Goal: Find specific page/section

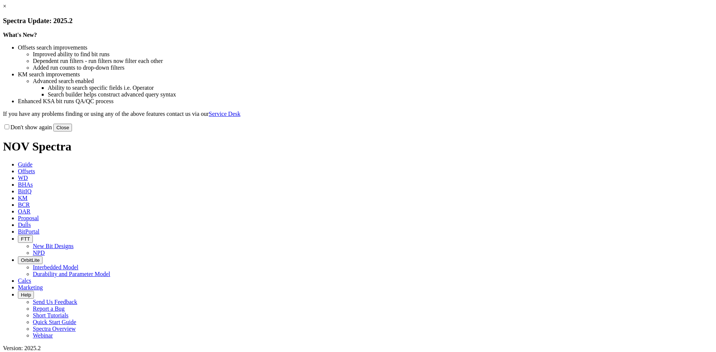
click at [72, 132] on button "Close" at bounding box center [62, 128] width 19 height 8
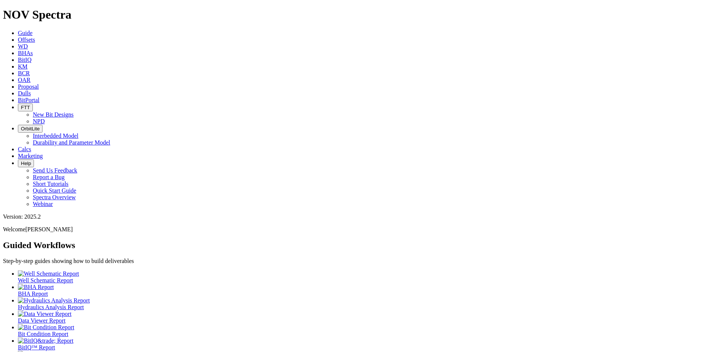
click at [18, 90] on icon at bounding box center [18, 93] width 0 height 6
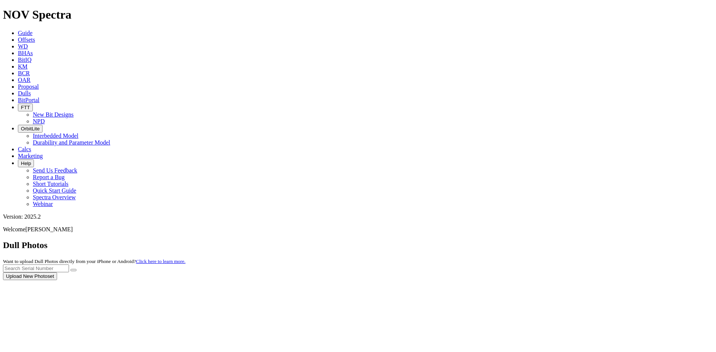
click at [558, 280] on div at bounding box center [358, 280] width 710 height 0
click at [550, 280] on div at bounding box center [358, 280] width 710 height 0
click at [69, 265] on input "text" at bounding box center [36, 269] width 66 height 8
paste input "A319495"
type input "A319495"
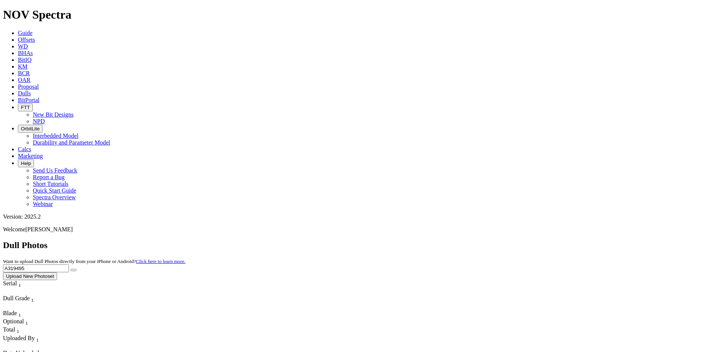
click at [70, 269] on button "submit" at bounding box center [73, 270] width 6 height 2
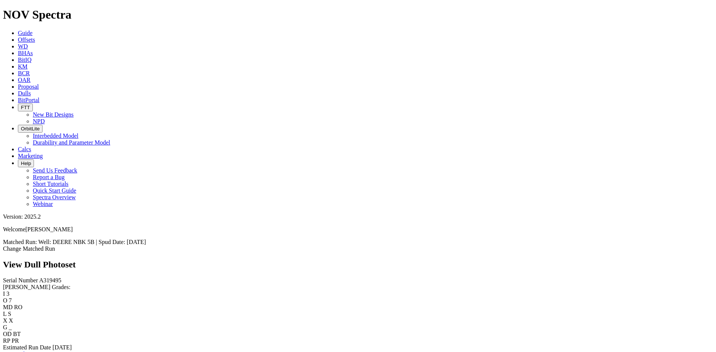
scroll to position [440, 0]
drag, startPoint x: 151, startPoint y: 259, endPoint x: 306, endPoint y: 269, distance: 155.7
